Goal: Task Accomplishment & Management: Use online tool/utility

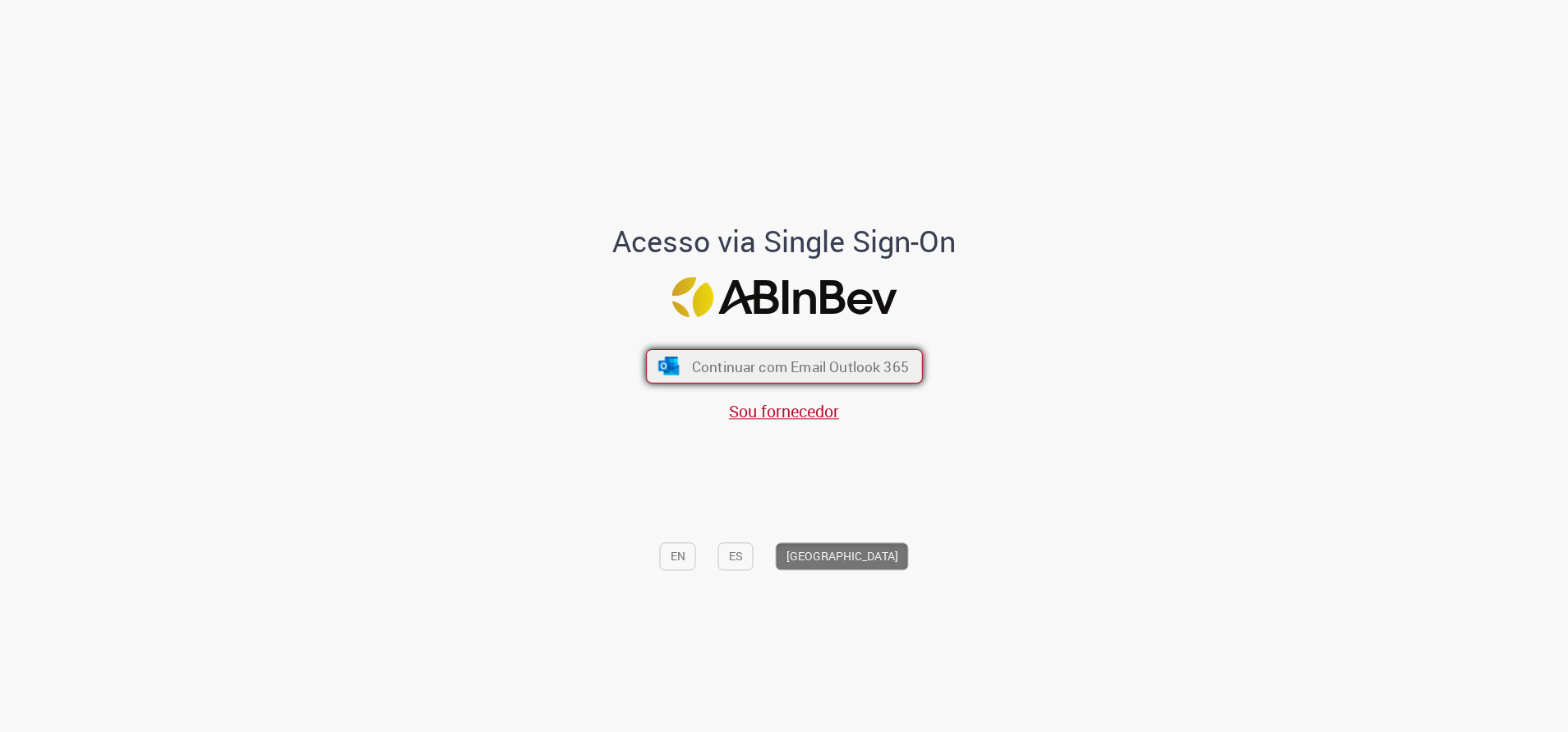
click at [815, 368] on span "Continuar com Email Outlook 365" at bounding box center [799, 366] width 217 height 19
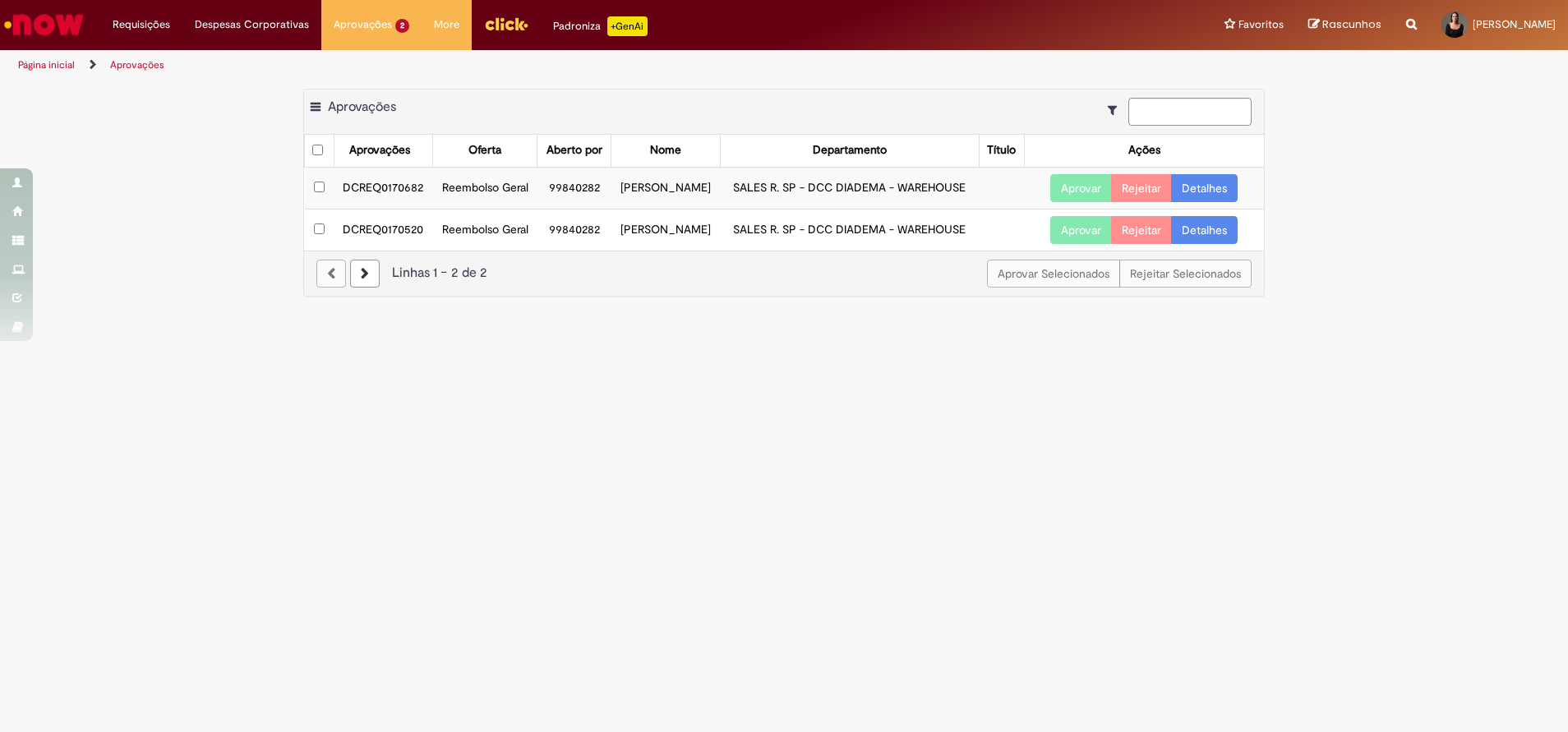
click at [1084, 202] on button "Aprovar" at bounding box center [1081, 188] width 61 height 28
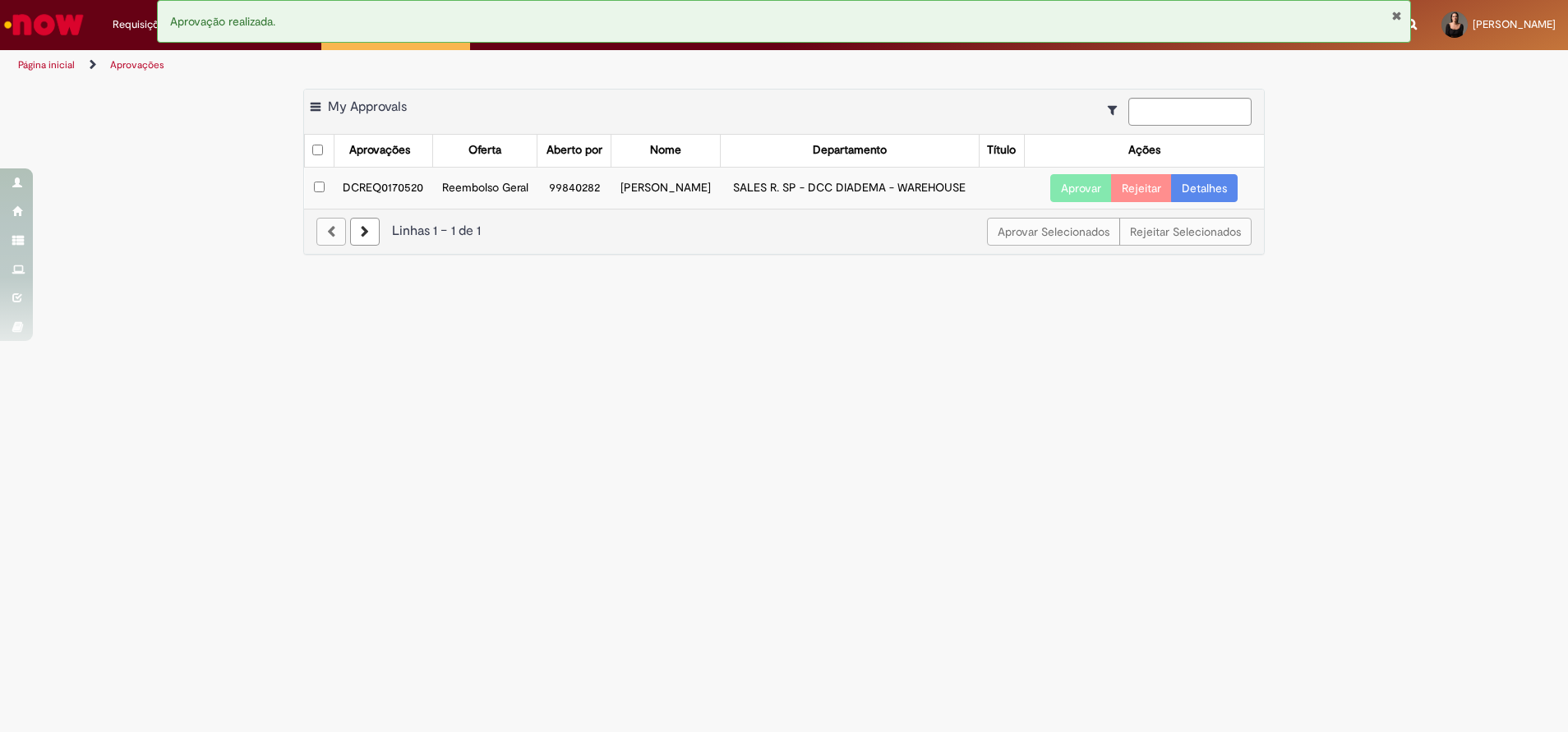
click at [391, 205] on td "DCREQ0170520" at bounding box center [383, 187] width 99 height 42
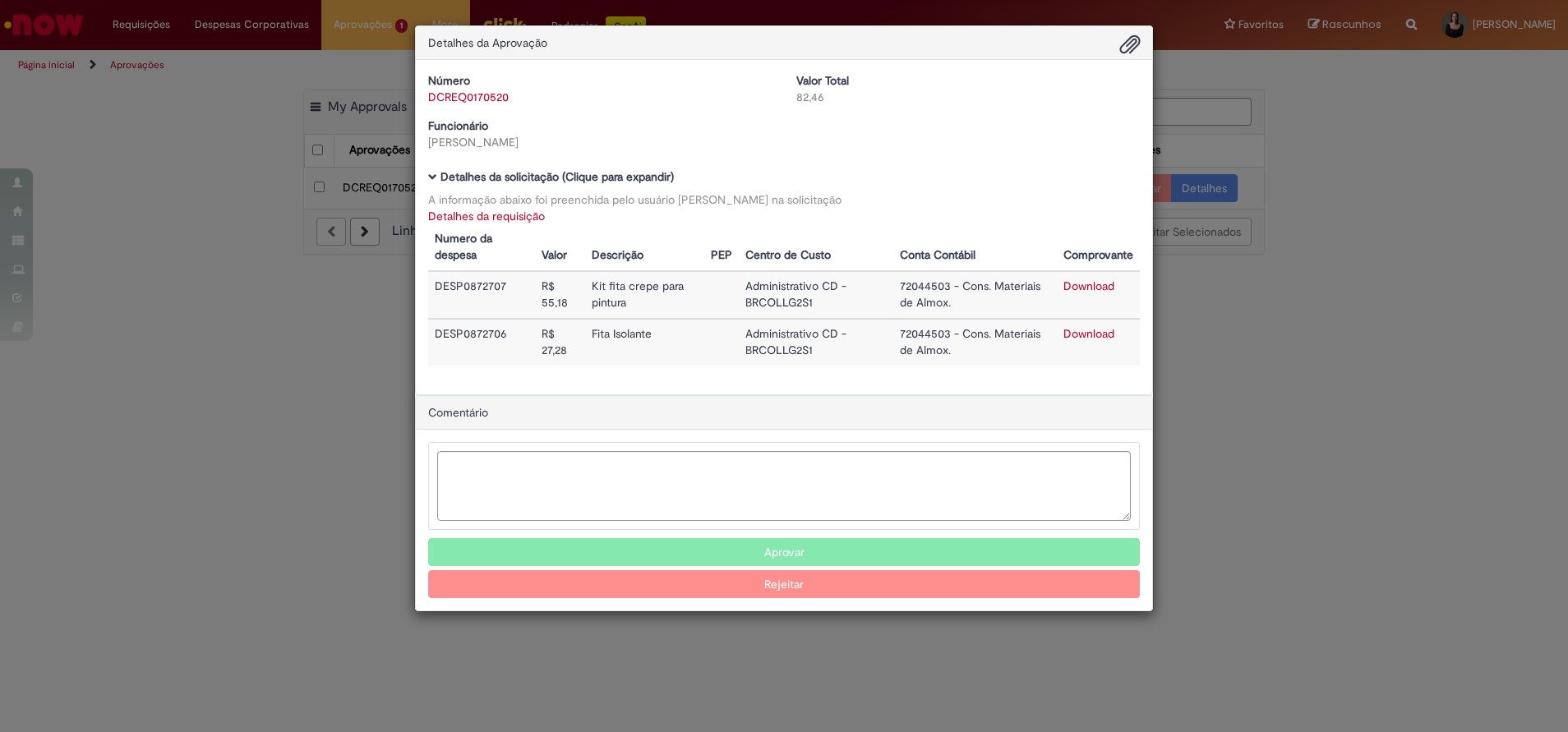
click at [1375, 344] on div "Detalhes da Aprovação Número DCREQ0170520 Valor Total 82,46 Funcionário Daniela…" at bounding box center [784, 366] width 1568 height 732
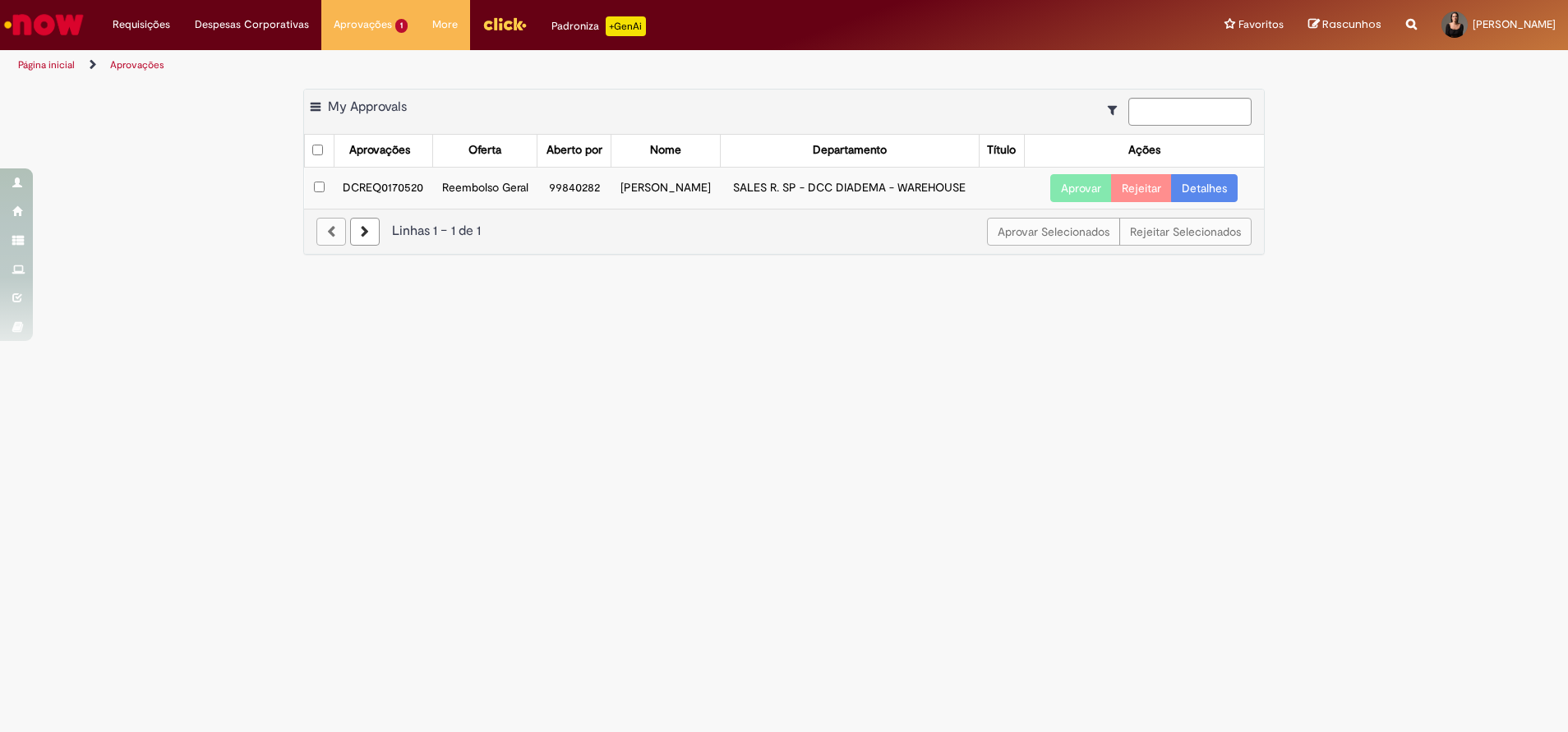
click at [1093, 202] on button "Aprovar" at bounding box center [1081, 188] width 61 height 28
